Goal: Navigation & Orientation: Find specific page/section

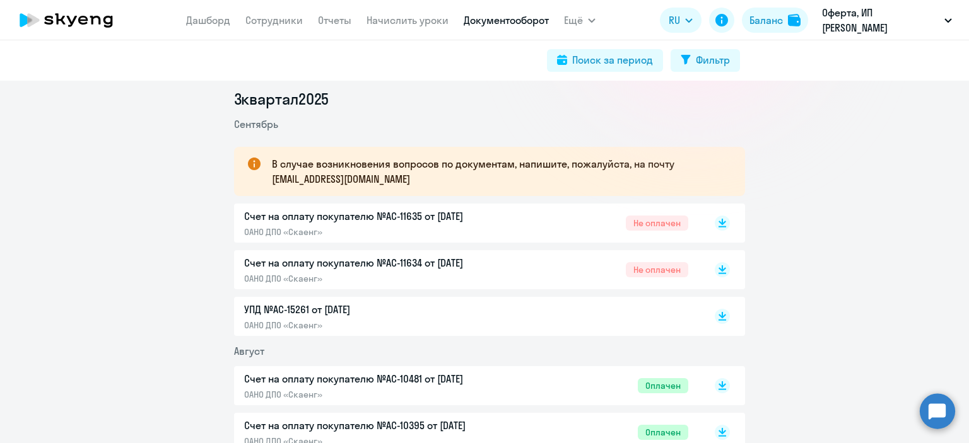
scroll to position [177, 0]
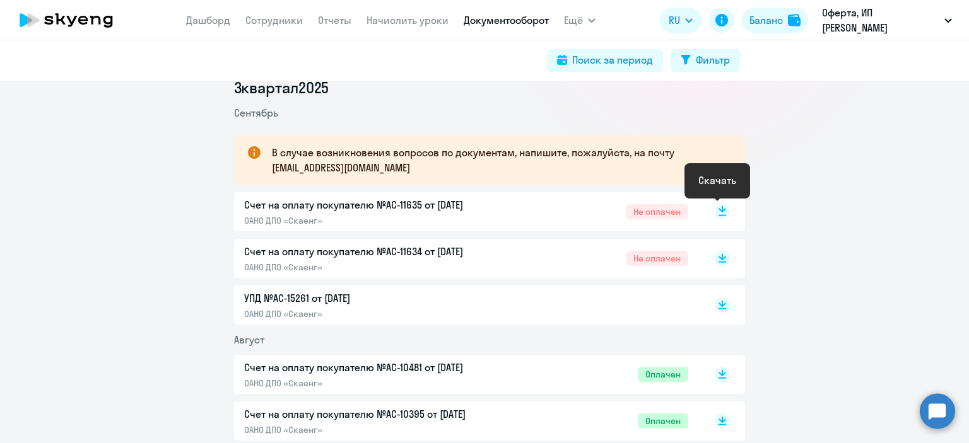
click at [715, 213] on rect at bounding box center [721, 211] width 15 height 15
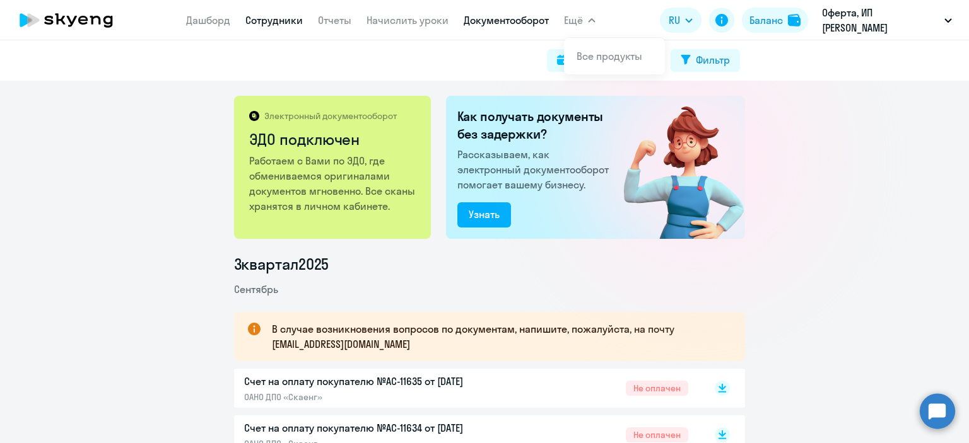
click at [267, 18] on link "Сотрудники" at bounding box center [273, 20] width 57 height 13
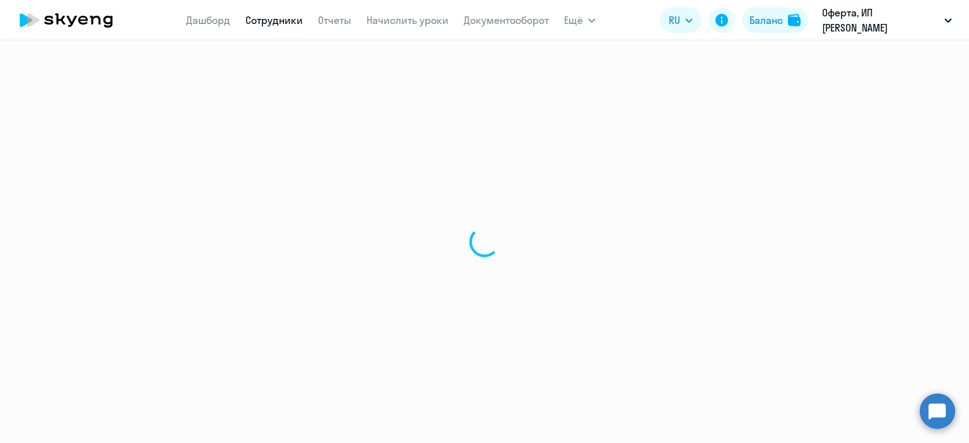
select select "30"
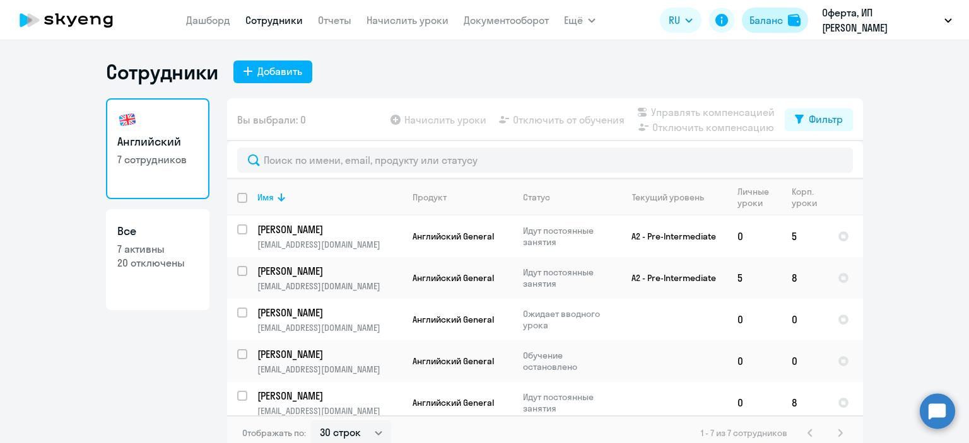
click at [765, 21] on div "Баланс" at bounding box center [765, 20] width 33 height 15
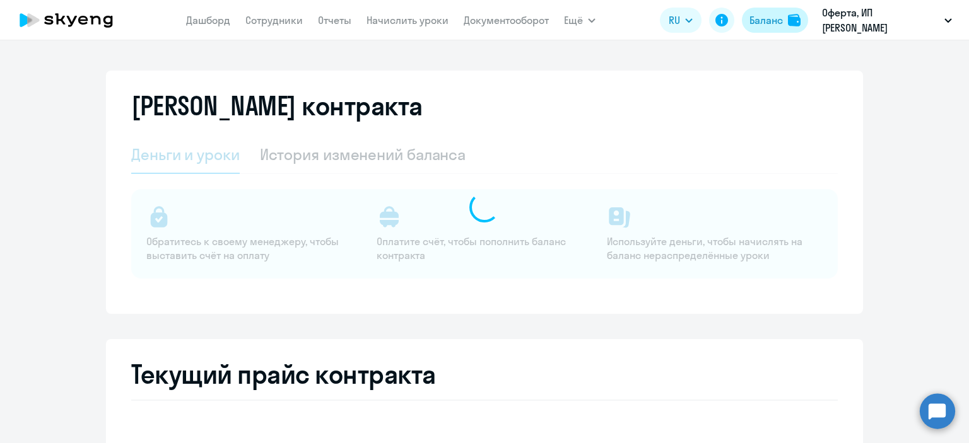
select select "english_adult_not_native_speaker"
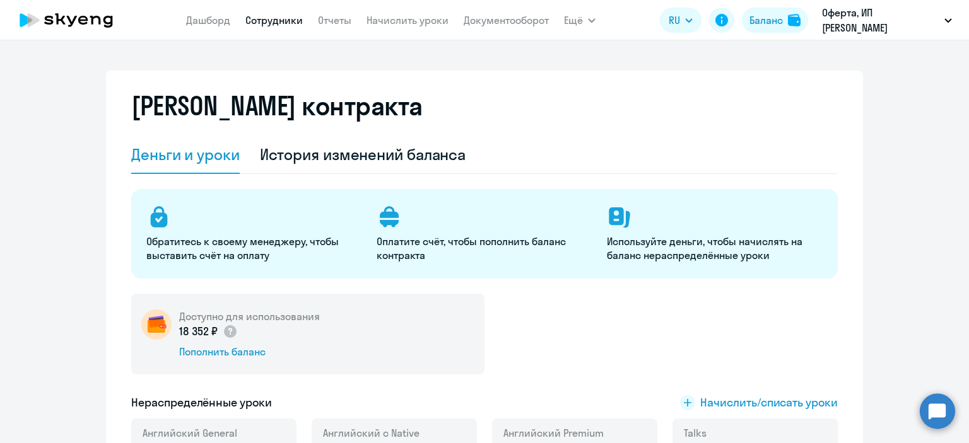
click at [264, 23] on link "Сотрудники" at bounding box center [273, 20] width 57 height 13
select select "30"
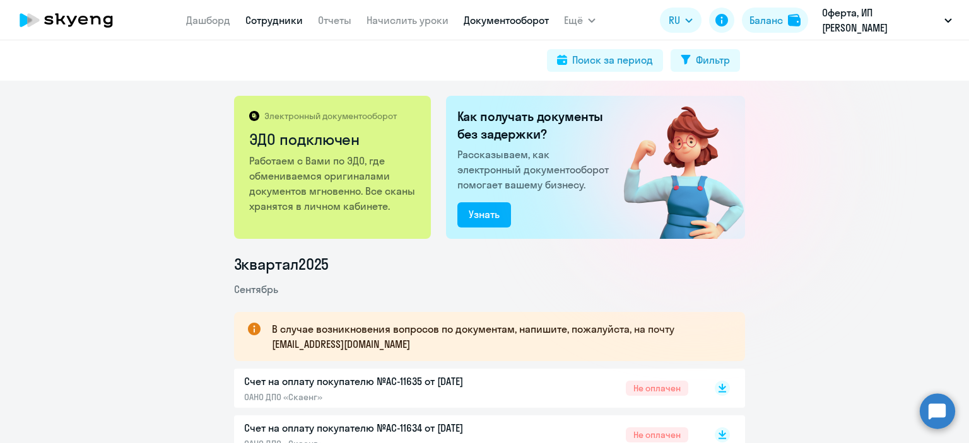
click at [245, 18] on link "Сотрудники" at bounding box center [273, 20] width 57 height 13
select select "30"
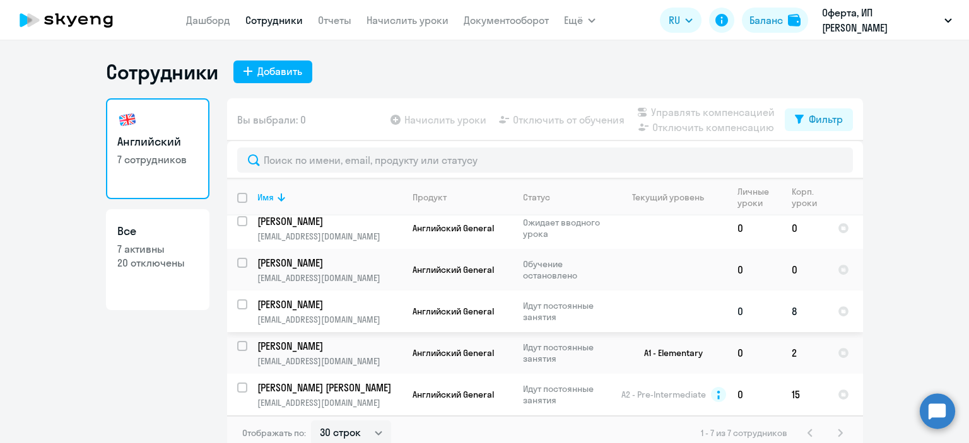
scroll to position [8, 0]
